Goal: Navigation & Orientation: Find specific page/section

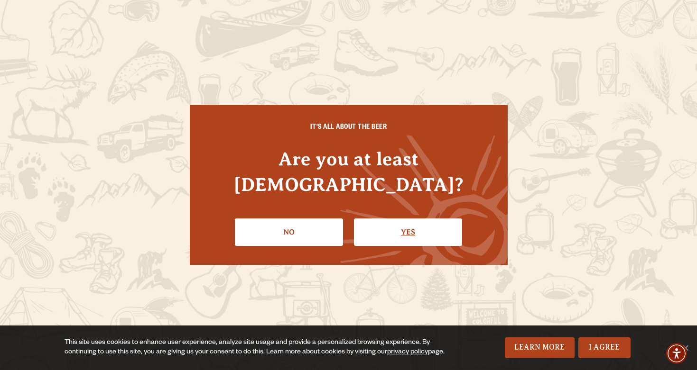
click at [431, 221] on link "Yes" at bounding box center [408, 233] width 108 height 28
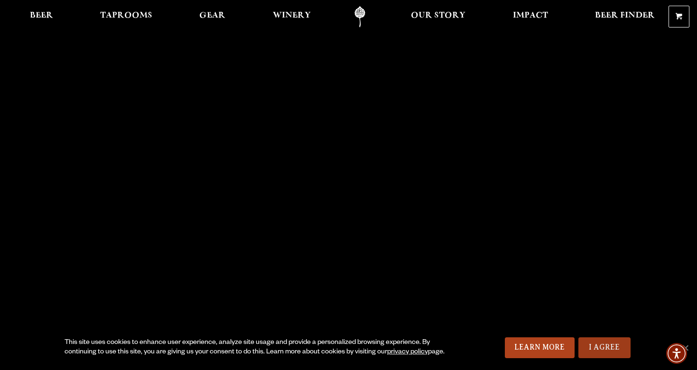
click at [605, 351] on link "I Agree" at bounding box center [604, 348] width 52 height 21
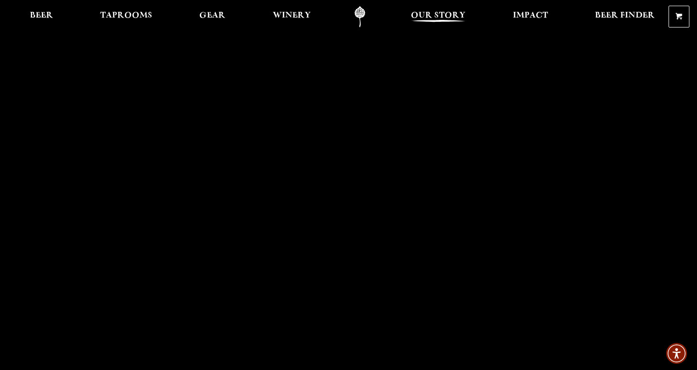
click at [450, 13] on span "Our Story" at bounding box center [438, 16] width 55 height 8
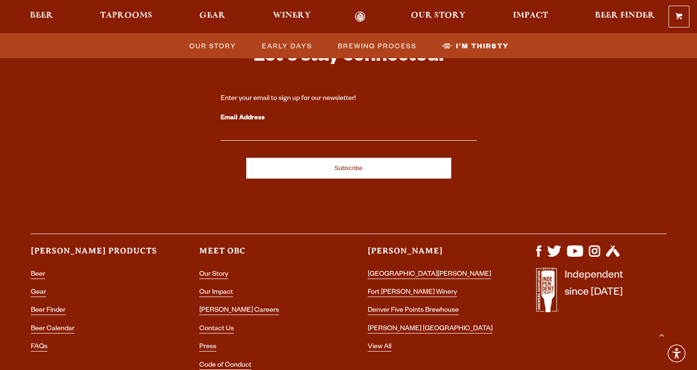
scroll to position [3215, 0]
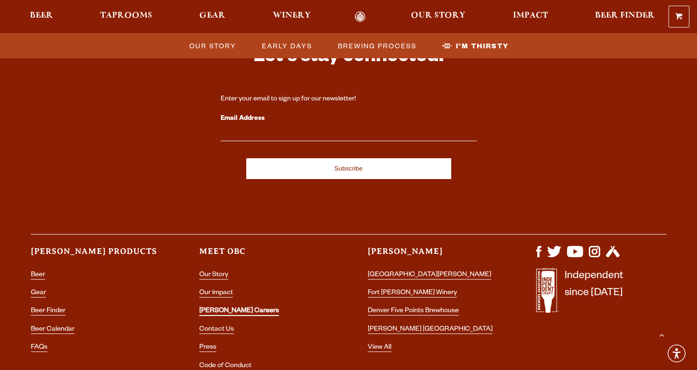
click at [223, 308] on link "[PERSON_NAME] Careers" at bounding box center [239, 312] width 80 height 9
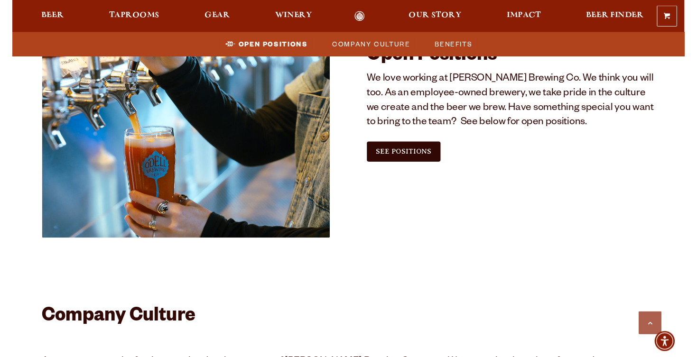
scroll to position [510, 0]
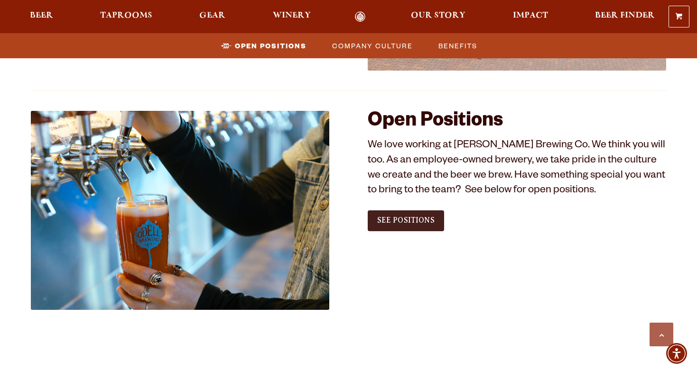
click at [387, 221] on span "See Positions" at bounding box center [405, 220] width 57 height 9
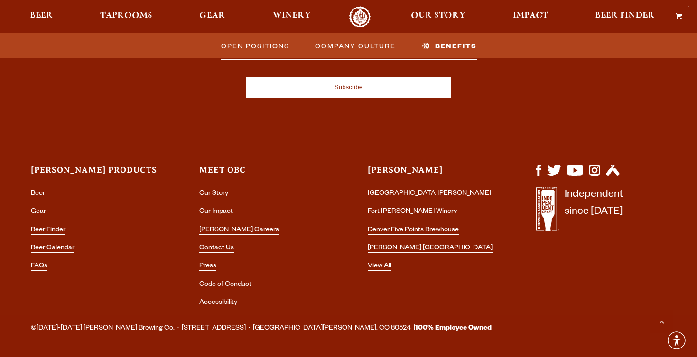
scroll to position [1816, 0]
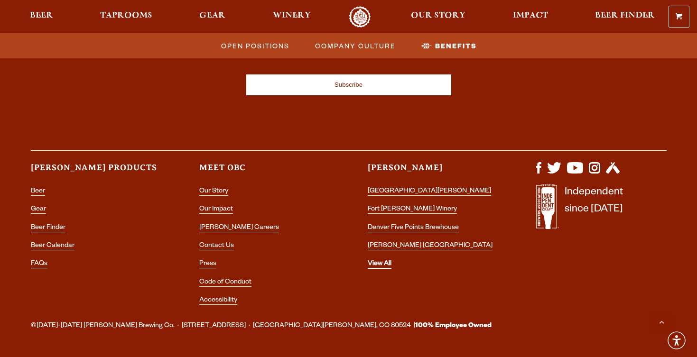
click at [379, 260] on link "View All" at bounding box center [380, 264] width 24 height 9
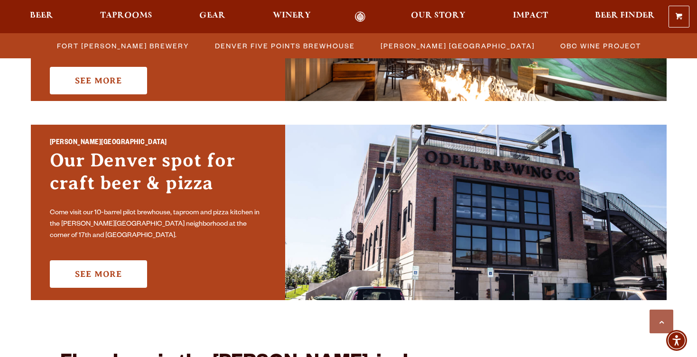
scroll to position [632, 0]
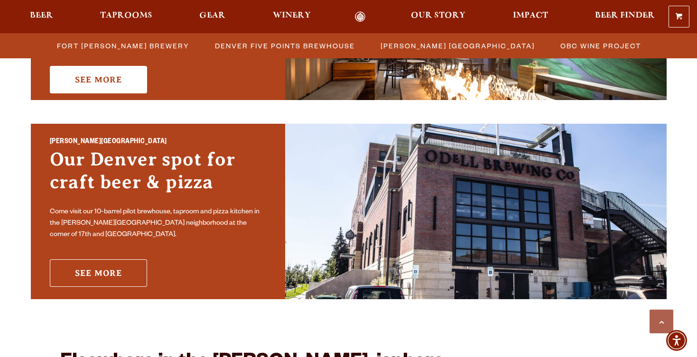
click at [106, 263] on link "See More" at bounding box center [98, 273] width 97 height 28
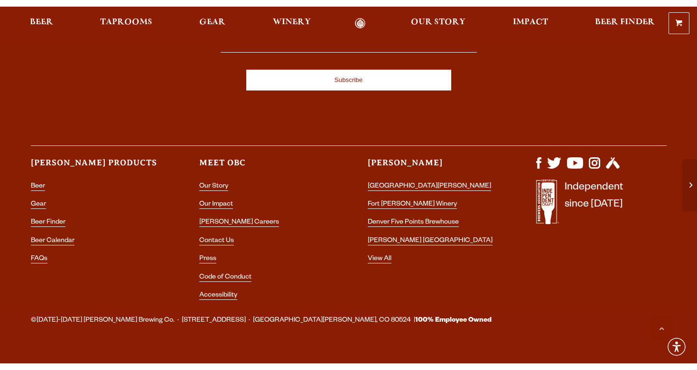
scroll to position [1275, 0]
